Goal: Navigation & Orientation: Find specific page/section

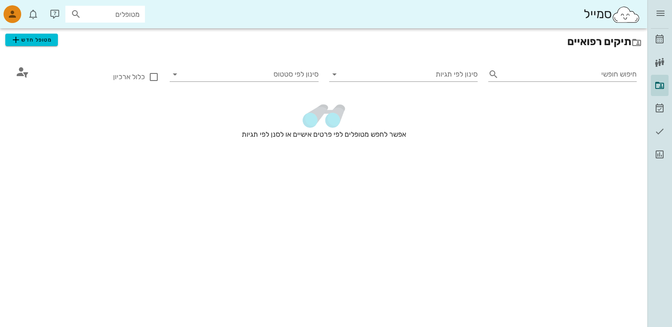
click at [619, 13] on img at bounding box center [626, 15] width 29 height 18
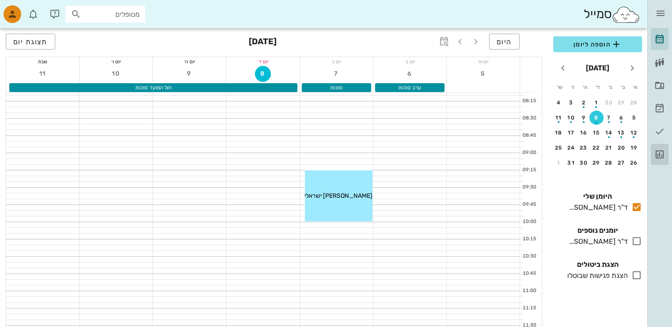
click at [661, 147] on link "דוחות" at bounding box center [660, 154] width 18 height 21
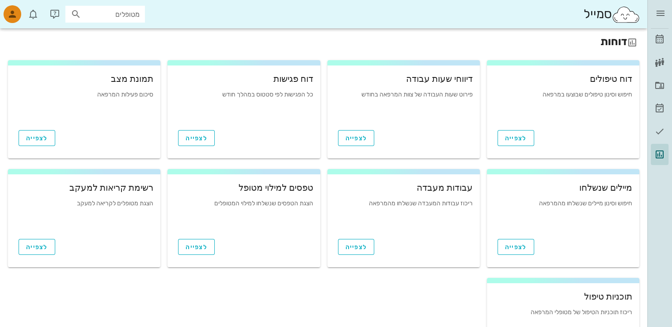
click at [665, 2] on div "מרפאה לדוגמה" at bounding box center [660, 13] width 18 height 27
click at [663, 14] on icon "button" at bounding box center [660, 13] width 11 height 11
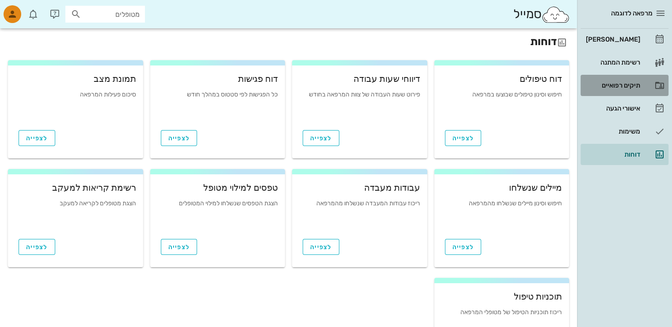
click at [618, 85] on div "תיקים רפואיים" at bounding box center [612, 85] width 56 height 7
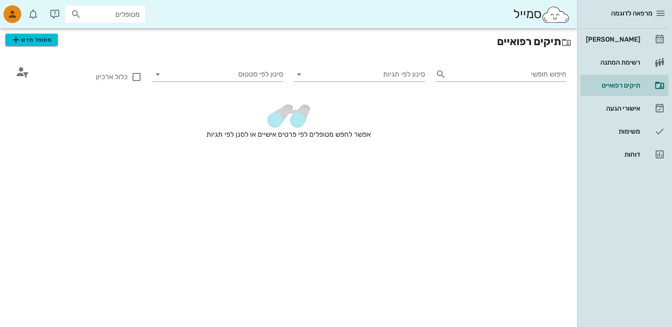
click at [548, 12] on img at bounding box center [555, 15] width 29 height 18
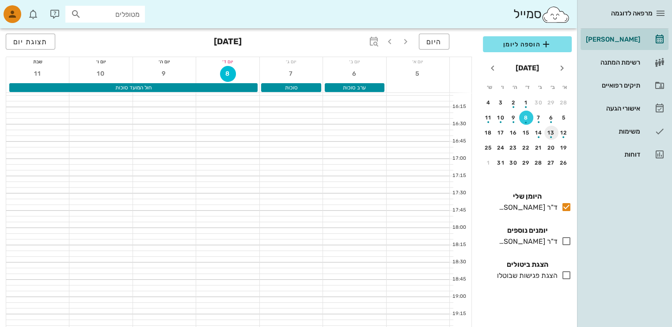
scroll to position [530, 0]
